Goal: Check status: Check status

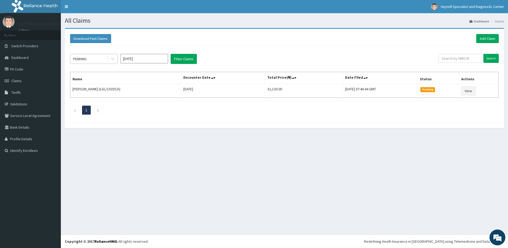
click at [103, 59] on div "PENDING" at bounding box center [88, 59] width 37 height 8
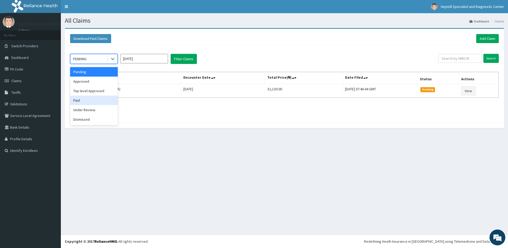
click at [88, 98] on div "Paid" at bounding box center [94, 101] width 48 height 10
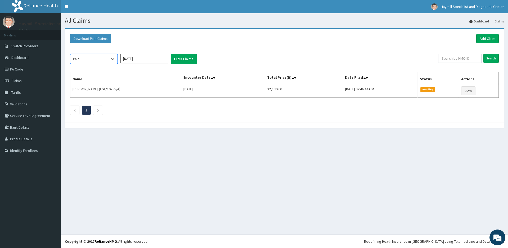
click at [143, 63] on input "[DATE]" at bounding box center [144, 59] width 48 height 10
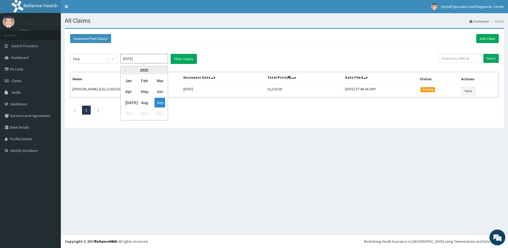
drag, startPoint x: 146, startPoint y: 103, endPoint x: 146, endPoint y: 98, distance: 4.8
click at [146, 102] on div "Aug" at bounding box center [144, 103] width 11 height 10
type input "[DATE]"
click at [183, 57] on button "Filter Claims" at bounding box center [184, 59] width 26 height 10
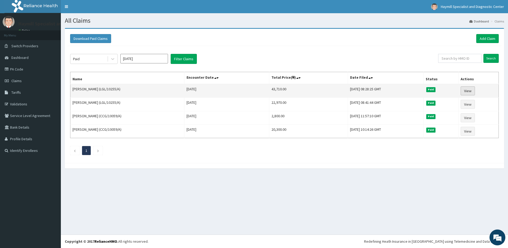
click at [475, 91] on link "View" at bounding box center [468, 91] width 14 height 9
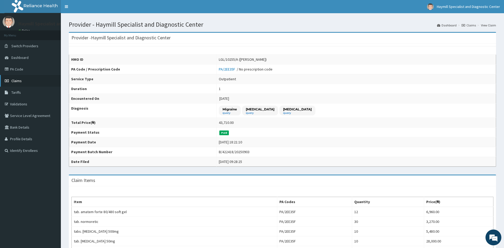
click at [26, 82] on link "Claims" at bounding box center [30, 81] width 61 height 12
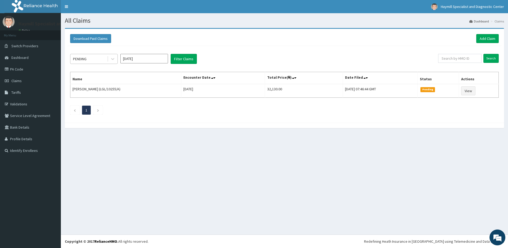
click at [95, 57] on div "PENDING" at bounding box center [88, 59] width 37 height 8
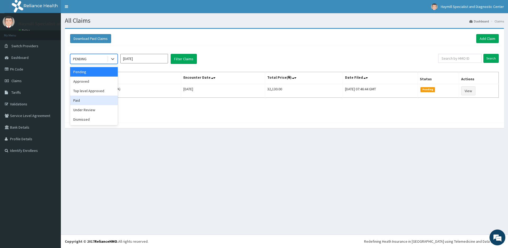
click at [90, 97] on div "Paid" at bounding box center [94, 101] width 48 height 10
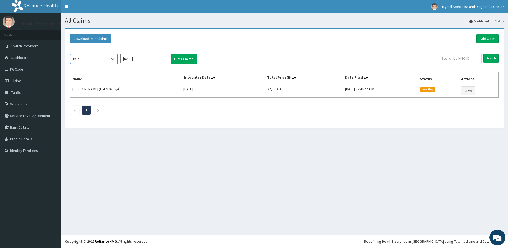
click at [147, 61] on input "Sep 2025" at bounding box center [144, 59] width 48 height 10
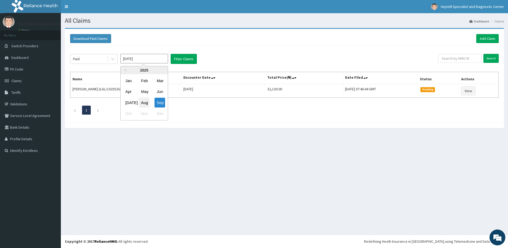
click at [144, 100] on div "Aug" at bounding box center [144, 103] width 11 height 10
type input "Aug 2025"
click at [189, 58] on button "Filter Claims" at bounding box center [184, 59] width 26 height 10
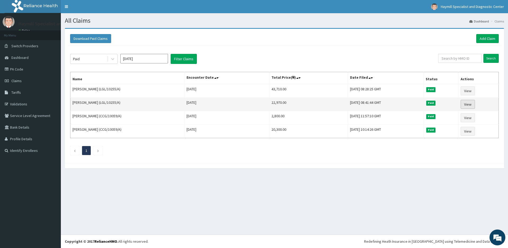
click at [475, 103] on link "View" at bounding box center [468, 104] width 14 height 9
